Goal: Use online tool/utility: Use online tool/utility

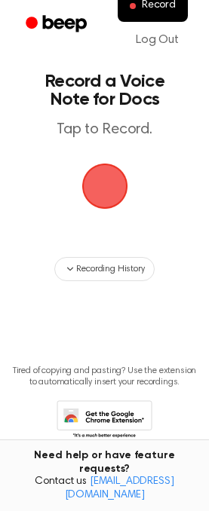
click at [109, 183] on span "button" at bounding box center [105, 186] width 42 height 42
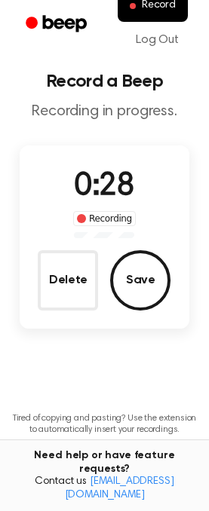
drag, startPoint x: 141, startPoint y: 275, endPoint x: 152, endPoint y: 276, distance: 10.7
click at [152, 276] on button "Save" at bounding box center [140, 280] width 60 height 60
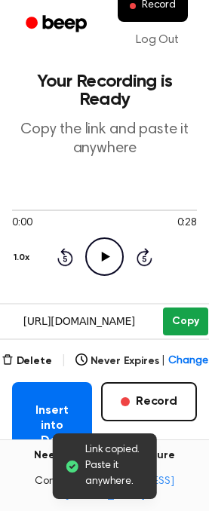
click at [174, 313] on button "Copy" at bounding box center [185, 322] width 45 height 28
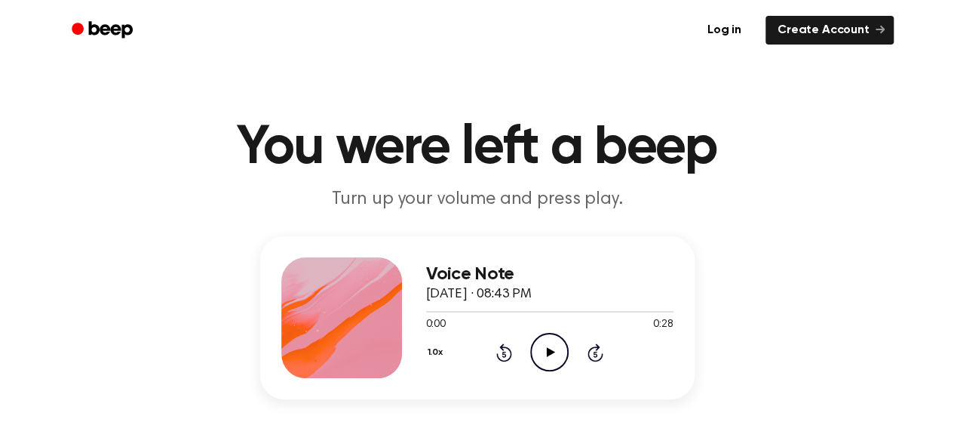
click at [551, 352] on icon at bounding box center [551, 352] width 8 height 10
